Goal: Ask a question

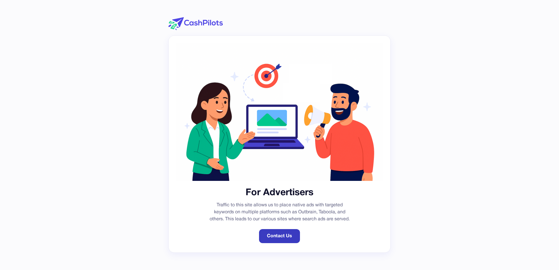
drag, startPoint x: 0, startPoint y: 0, endPoint x: 284, endPoint y: 170, distance: 331.3
click at [284, 229] on link "Contact Us" at bounding box center [279, 236] width 41 height 14
click at [278, 240] on link "Contact Us" at bounding box center [279, 236] width 41 height 14
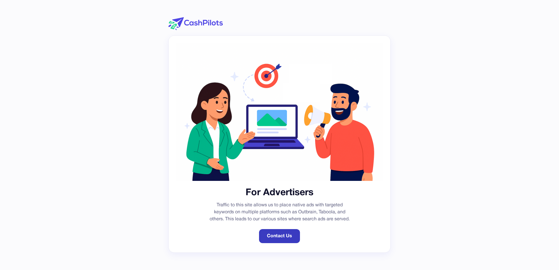
click at [278, 240] on link "Contact Us" at bounding box center [279, 236] width 41 height 14
click at [407, 223] on div "For Advertisers Traffic to this site allows us to place native ads with targete…" at bounding box center [279, 135] width 559 height 270
click at [540, 253] on div "Open Intercom Messenger" at bounding box center [545, 256] width 19 height 19
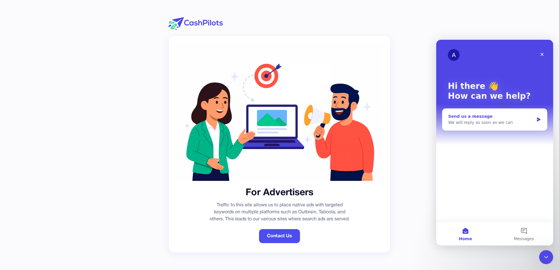
click at [511, 117] on div "Send us a message" at bounding box center [492, 117] width 86 height 6
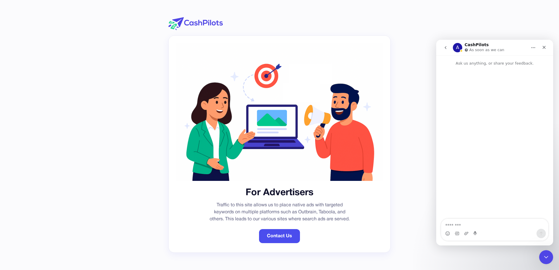
click at [492, 226] on textarea "Message…" at bounding box center [495, 224] width 107 height 10
click at [448, 226] on textarea "Message…" at bounding box center [495, 224] width 107 height 10
paste textarea "**********"
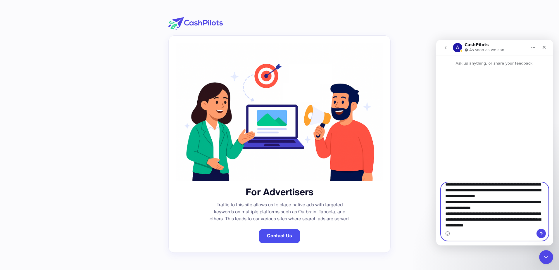
type textarea "**********"
click at [541, 233] on icon "Send a message…" at bounding box center [541, 233] width 5 height 5
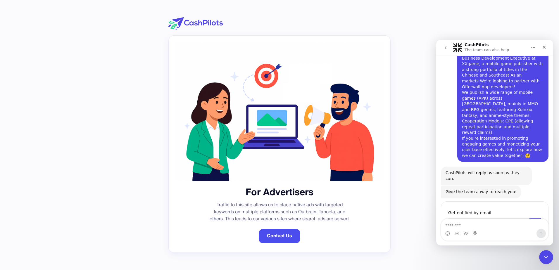
scroll to position [43, 0]
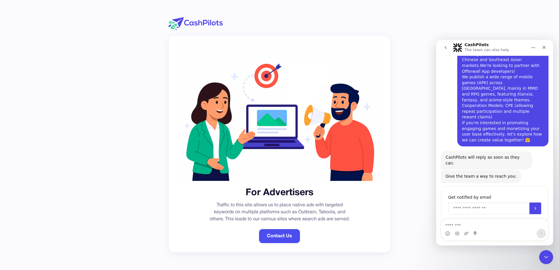
click at [474, 203] on input "Enter your email" at bounding box center [489, 209] width 81 height 12
type input "**********"
click at [533, 203] on button "Submit" at bounding box center [536, 209] width 12 height 12
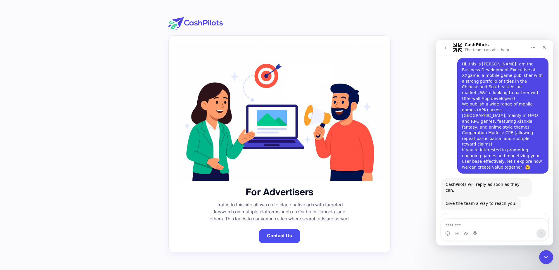
scroll to position [0, 0]
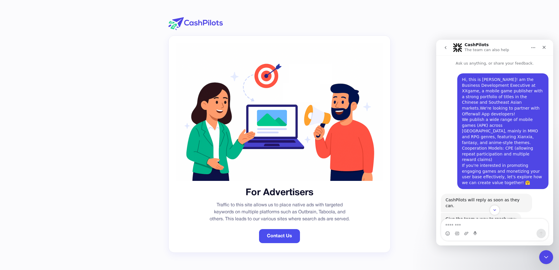
click at [407, 140] on div "For Advertisers Traffic to this site allows us to place native ads with targete…" at bounding box center [279, 135] width 559 height 270
